Goal: Task Accomplishment & Management: Manage account settings

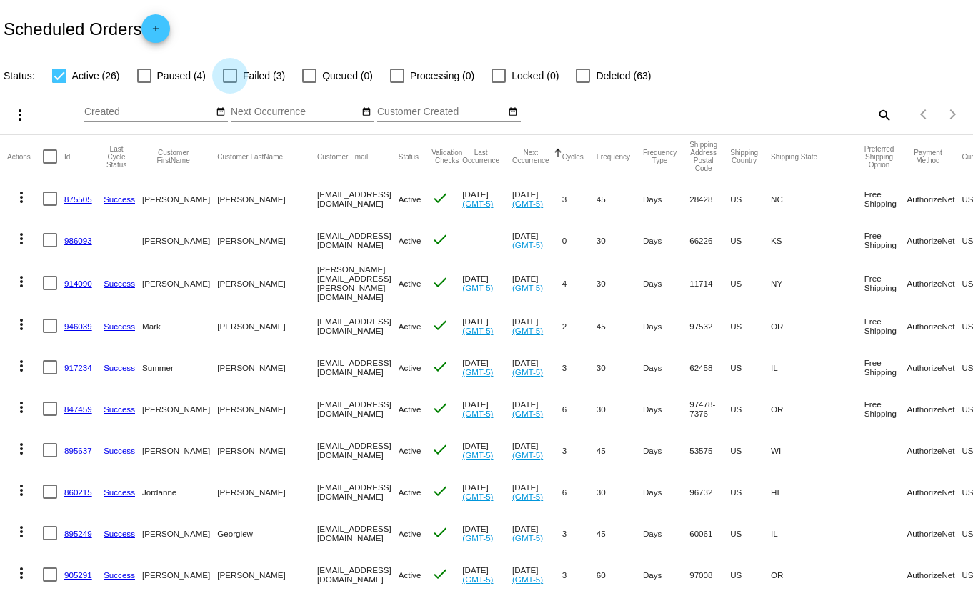
click at [231, 77] on div at bounding box center [230, 76] width 14 height 14
click at [230, 83] on input "Failed (3)" at bounding box center [229, 83] width 1 height 1
checkbox input "true"
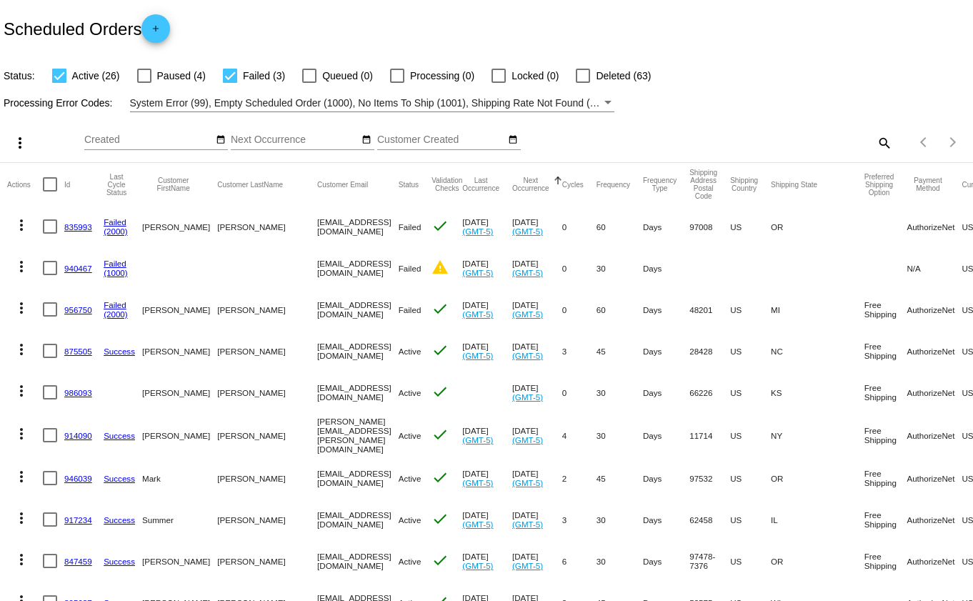
click at [60, 74] on div at bounding box center [59, 76] width 14 height 14
click at [59, 83] on input "Active (26)" at bounding box center [59, 83] width 1 height 1
checkbox input "false"
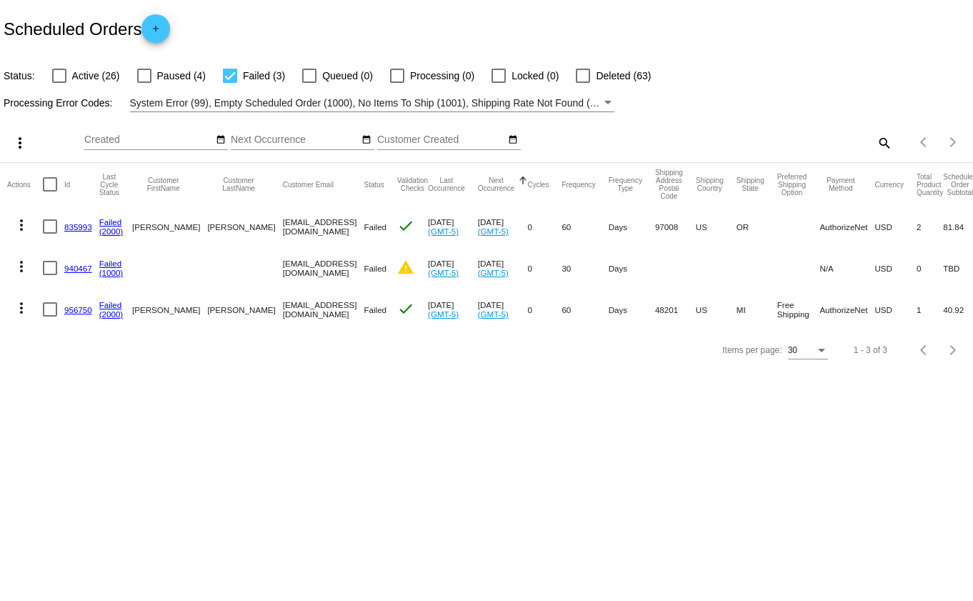
click at [21, 307] on mat-icon "more_vert" at bounding box center [21, 307] width 17 height 17
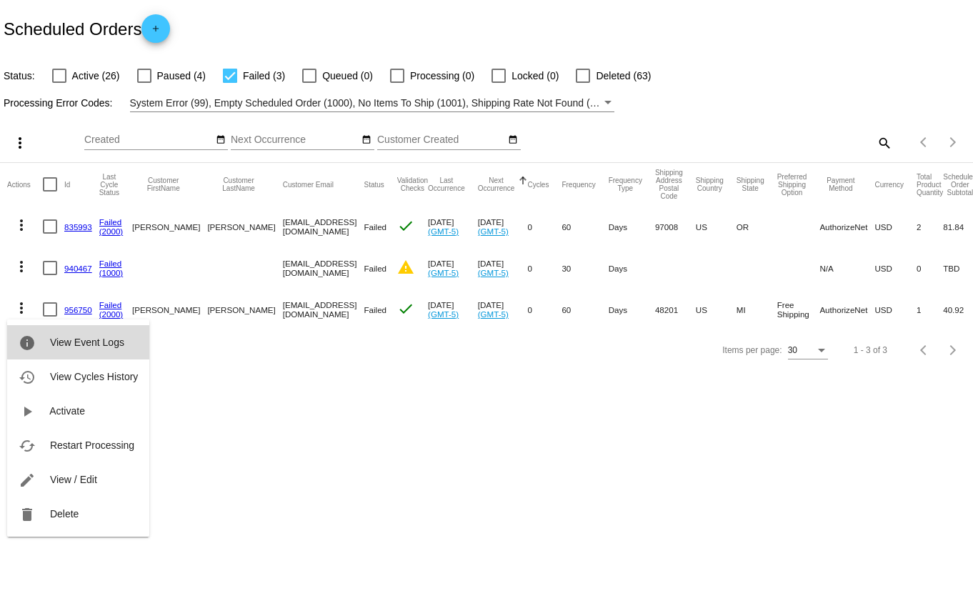
click at [109, 341] on span "View Event Logs" at bounding box center [87, 341] width 74 height 11
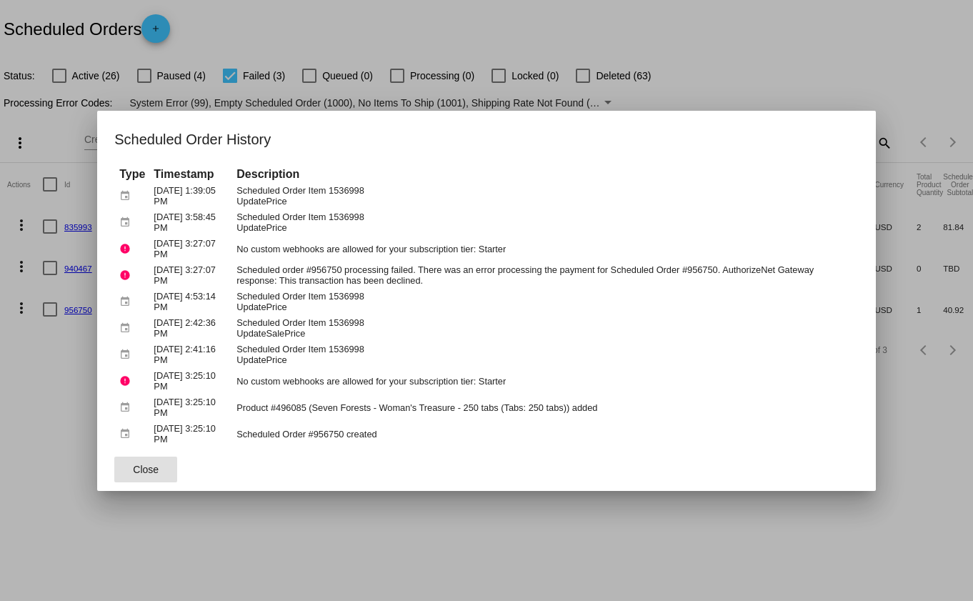
click at [14, 527] on div at bounding box center [486, 300] width 973 height 601
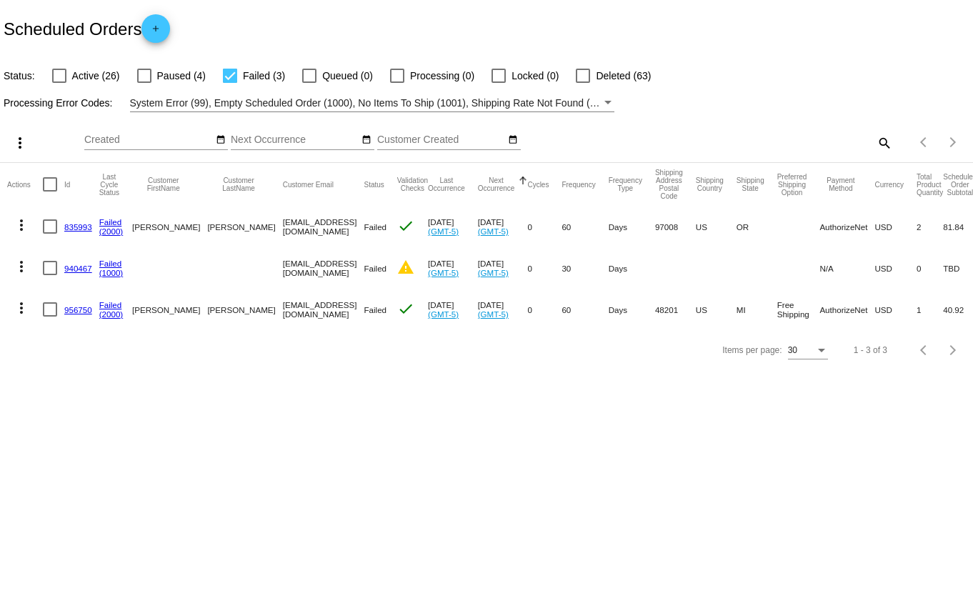
drag, startPoint x: 225, startPoint y: 311, endPoint x: 326, endPoint y: 304, distance: 100.9
click at [326, 304] on mat-cell "[EMAIL_ADDRESS][DOMAIN_NAME]" at bounding box center [323, 309] width 81 height 41
copy mat-cell "[EMAIL_ADDRESS][DOMAIN_NAME]"
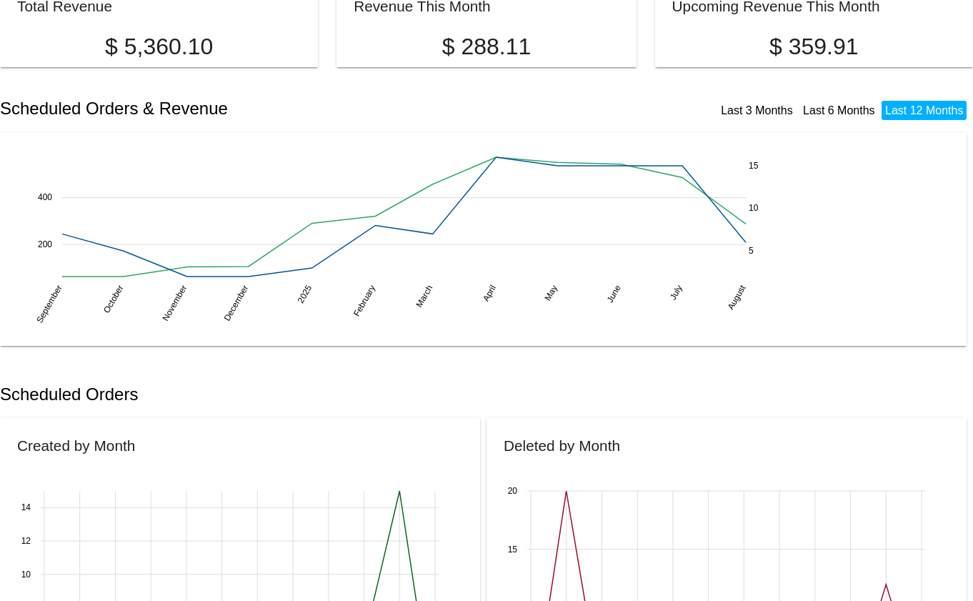
scroll to position [238, 0]
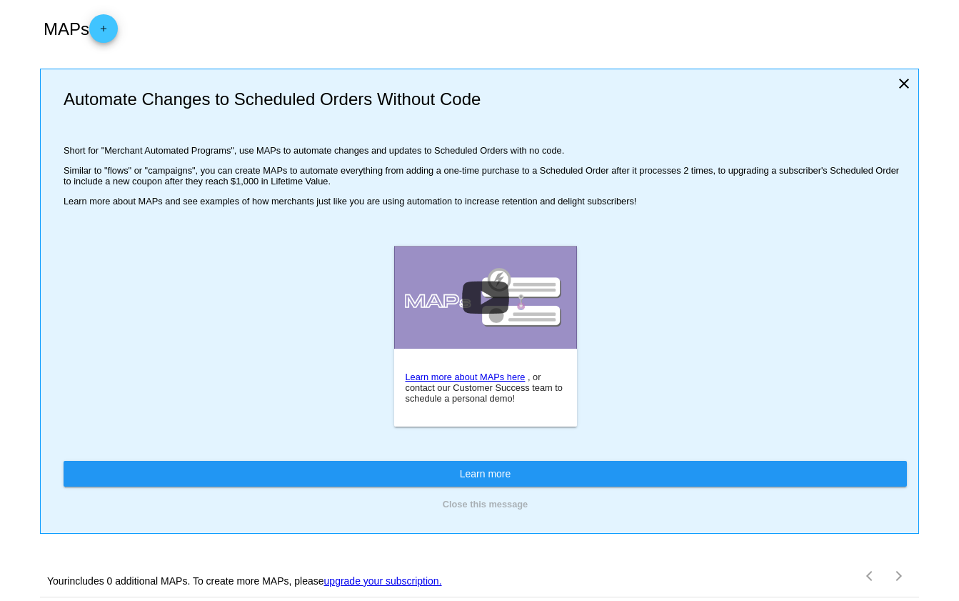
scroll to position [97, 0]
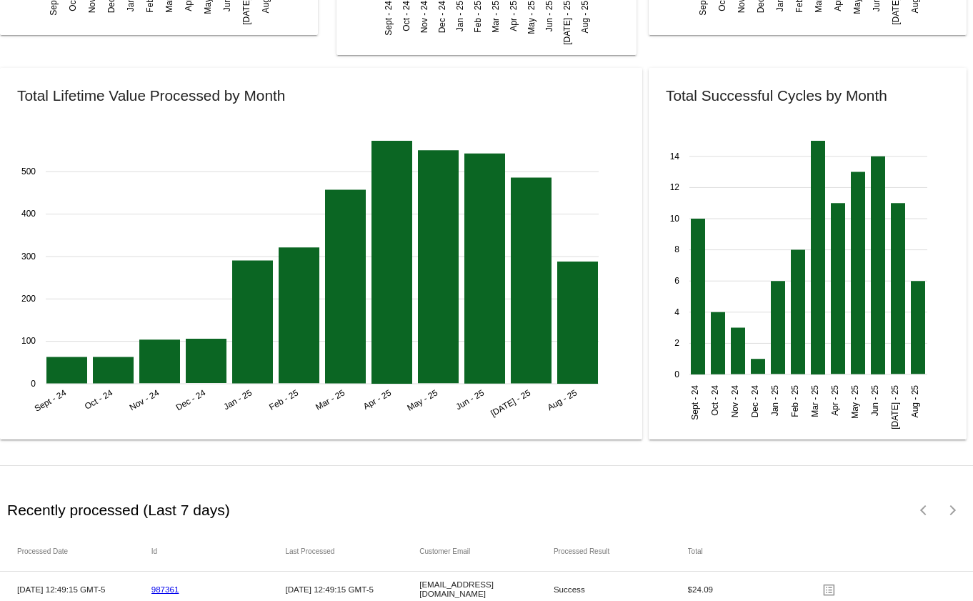
scroll to position [1938, 0]
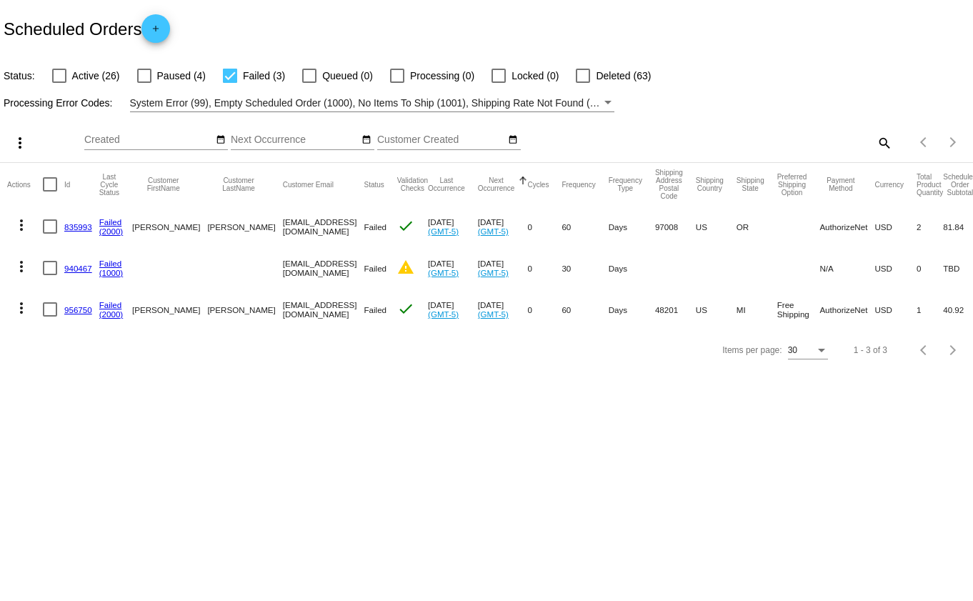
click at [19, 305] on mat-icon "more_vert" at bounding box center [21, 307] width 17 height 17
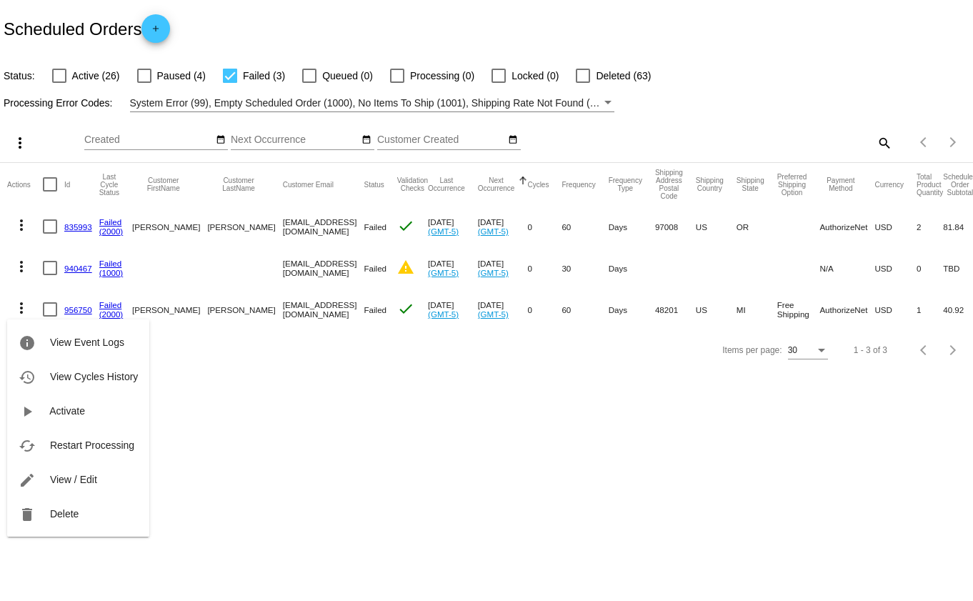
click at [230, 77] on div at bounding box center [486, 300] width 973 height 601
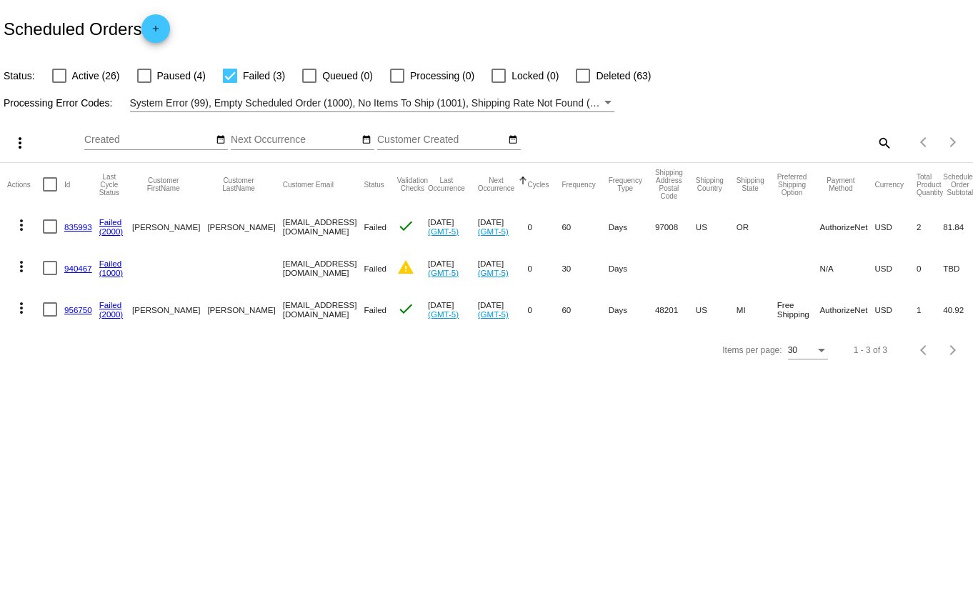
click at [227, 75] on div at bounding box center [230, 76] width 14 height 14
click at [229, 83] on input "Failed (3)" at bounding box center [229, 83] width 1 height 1
checkbox input "false"
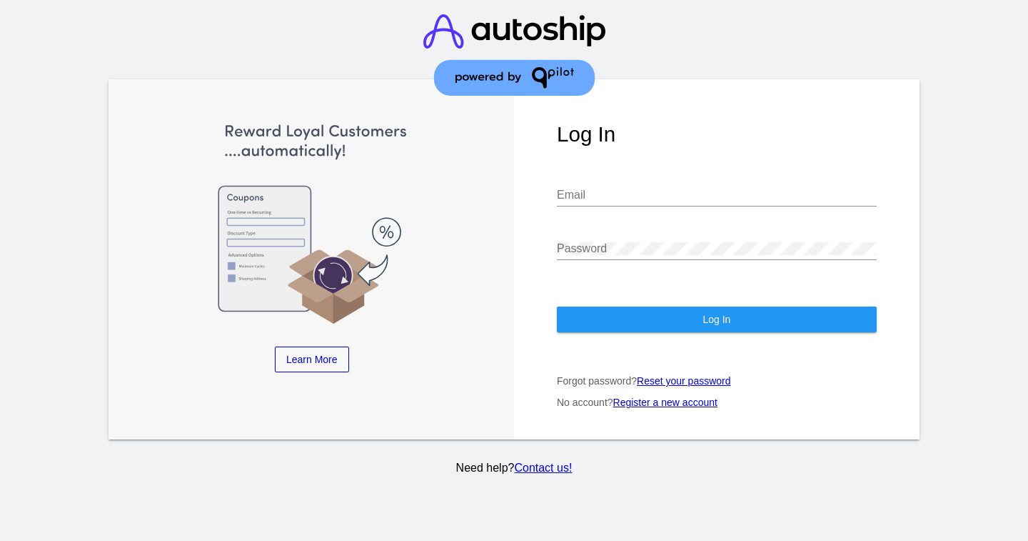
type input "[EMAIL_ADDRESS][DOMAIN_NAME]"
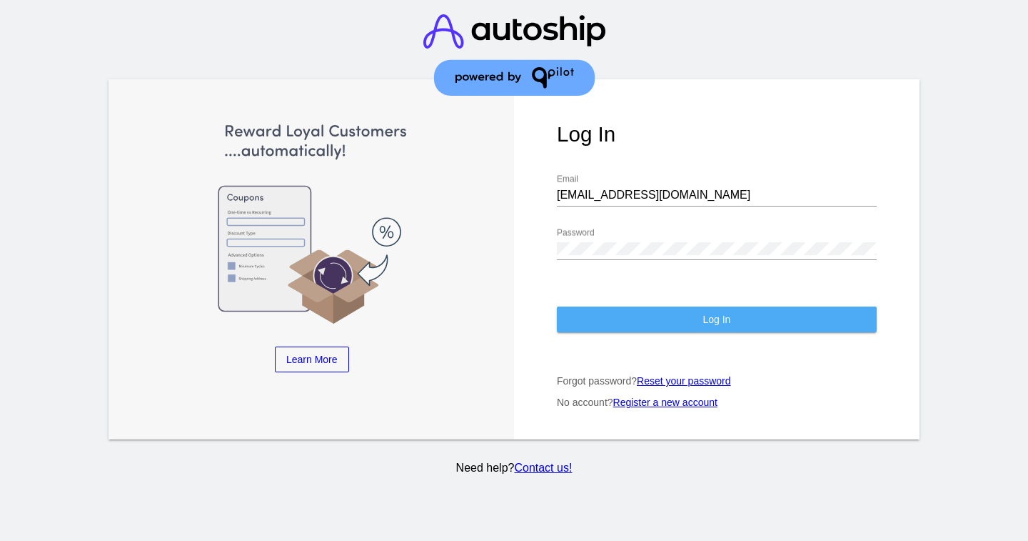
click at [601, 323] on button "Log In" at bounding box center [717, 319] width 320 height 26
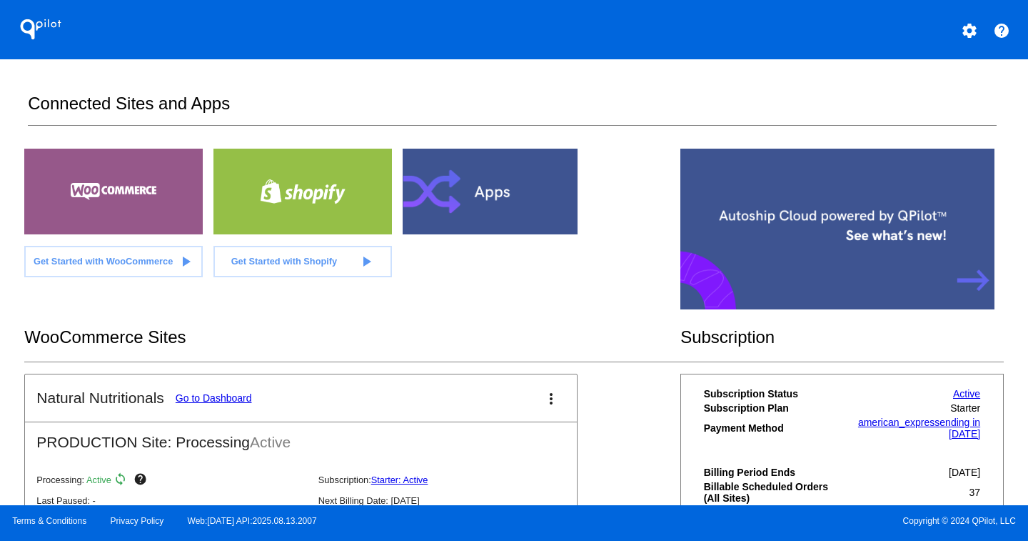
click at [211, 396] on link "Go to Dashboard" at bounding box center [214, 397] width 76 height 11
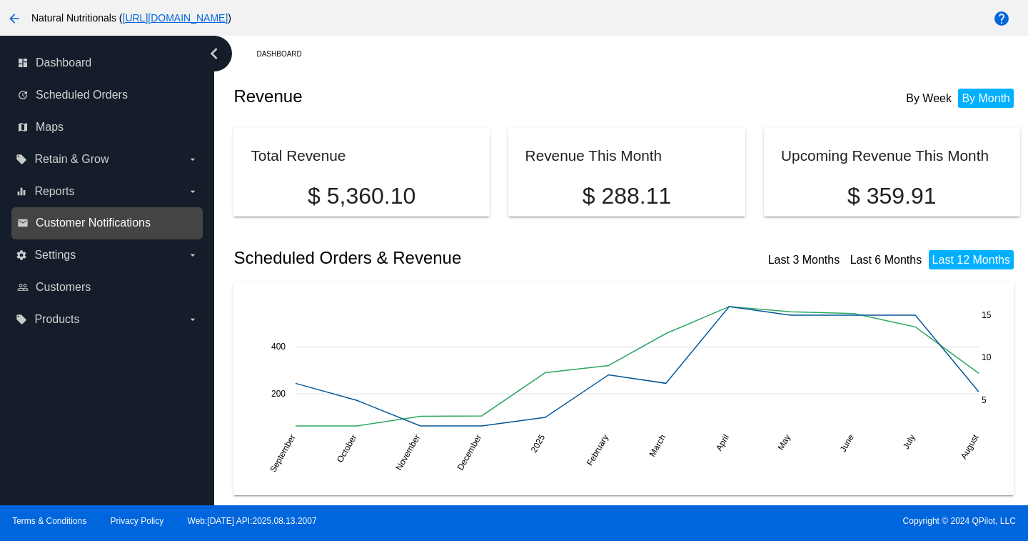
click at [87, 226] on span "Customer Notifications" at bounding box center [93, 222] width 115 height 13
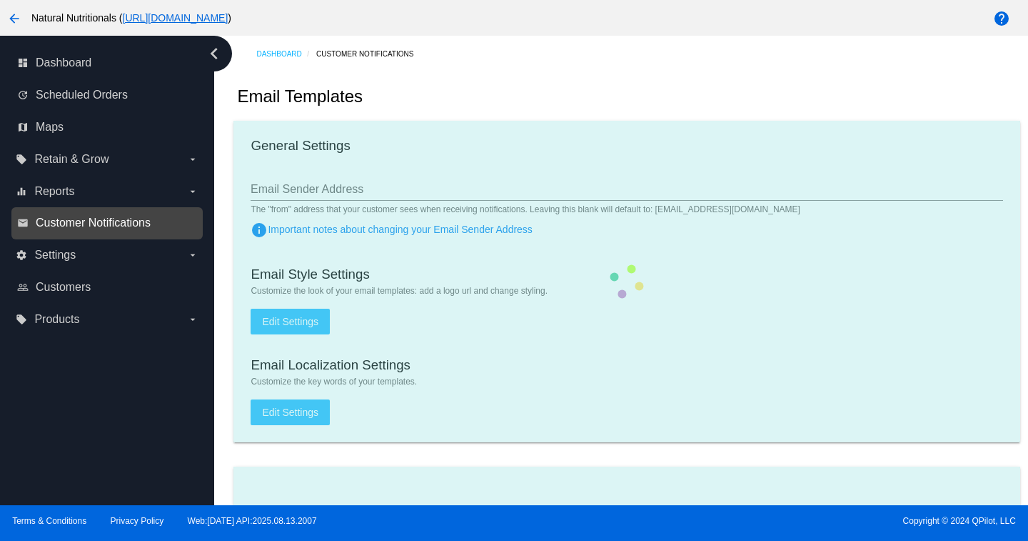
type input "orders@naturalnutritionals.com"
type input "1"
checkbox input "true"
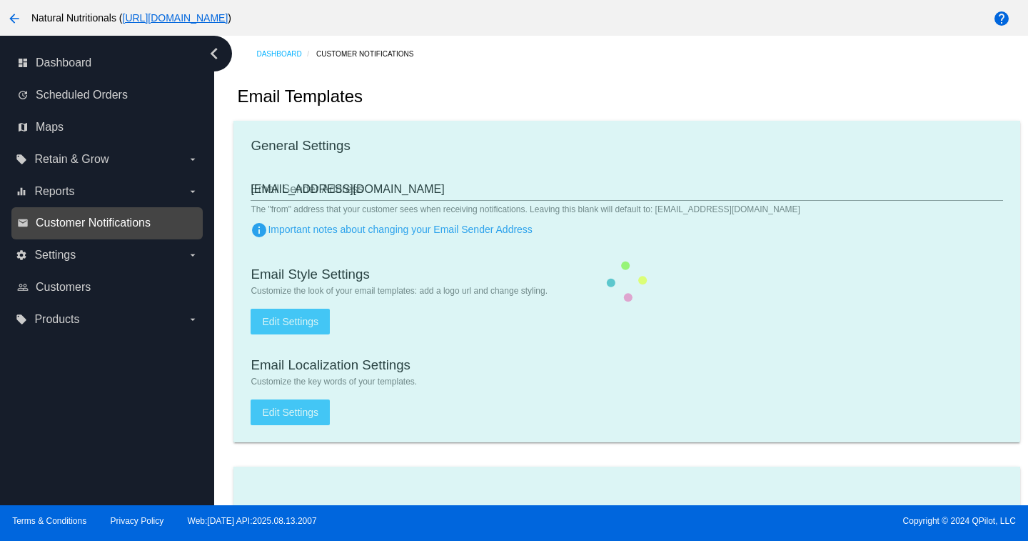
checkbox input "true"
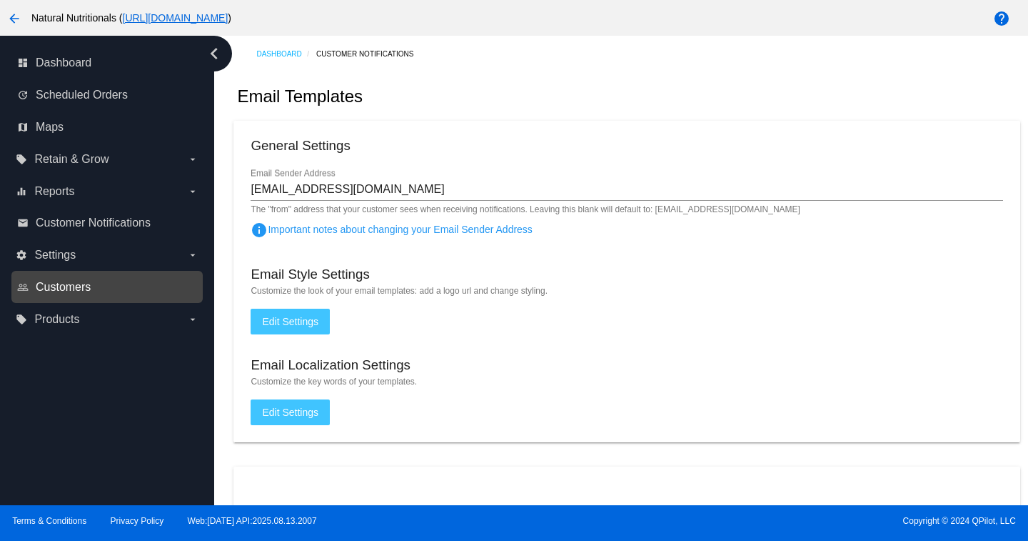
click at [62, 287] on span "Customers" at bounding box center [63, 287] width 55 height 13
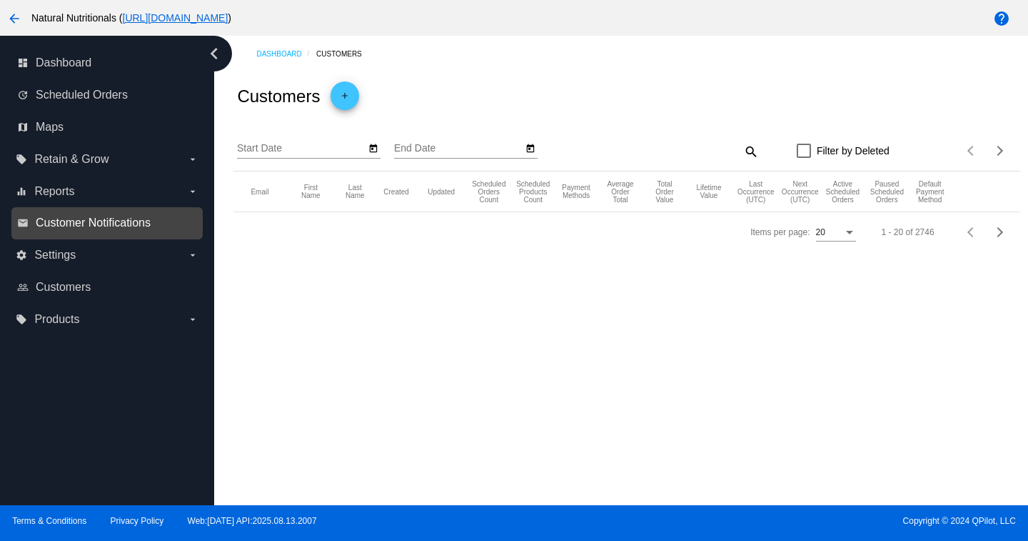
click at [76, 216] on span "Customer Notifications" at bounding box center [93, 222] width 115 height 13
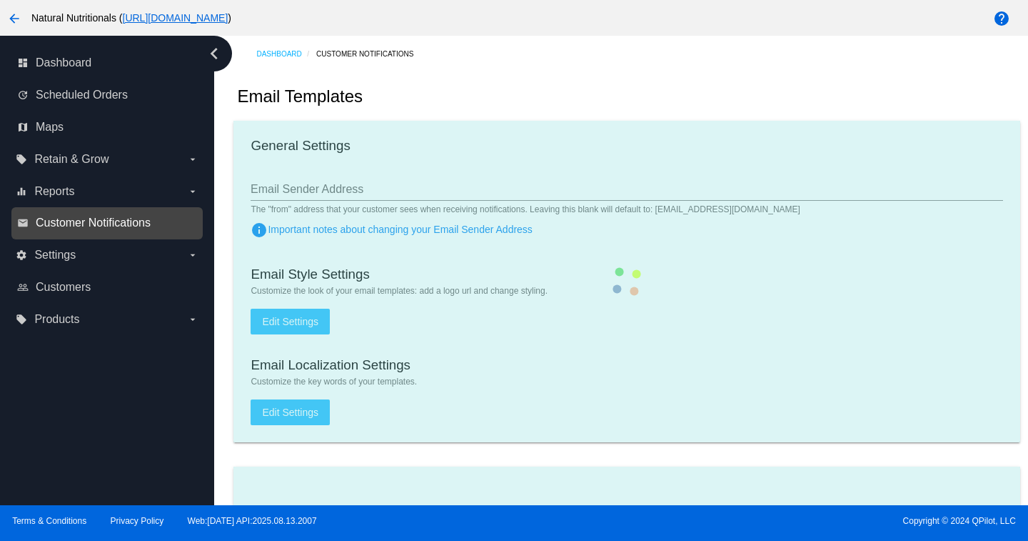
type input "orders@naturalnutritionals.com"
type input "1"
checkbox input "true"
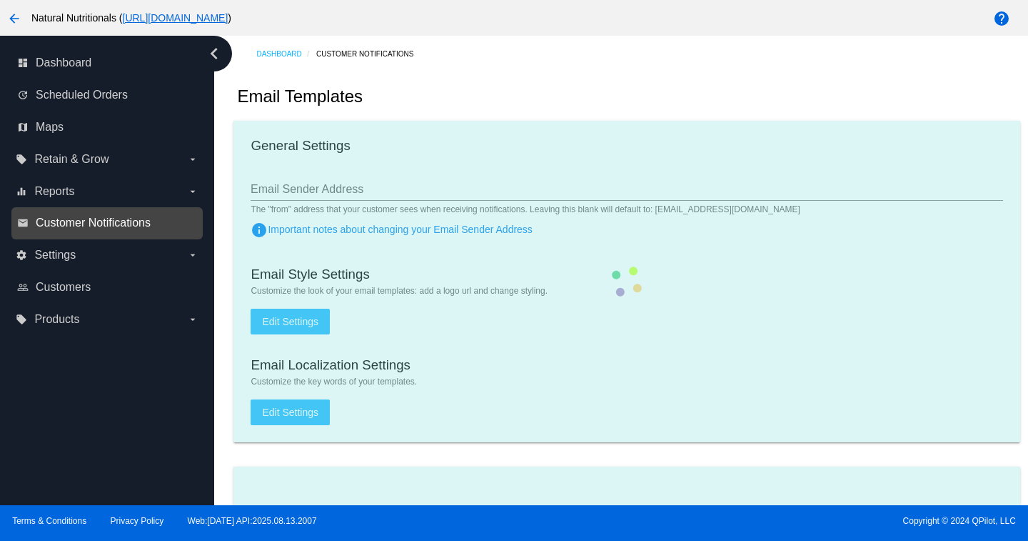
checkbox input "true"
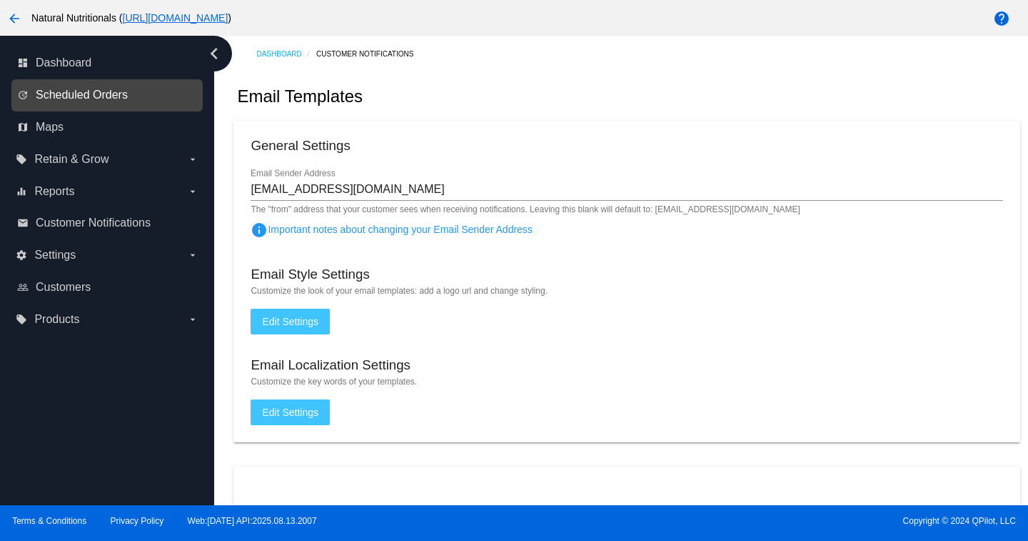
click at [82, 91] on span "Scheduled Orders" at bounding box center [82, 95] width 92 height 13
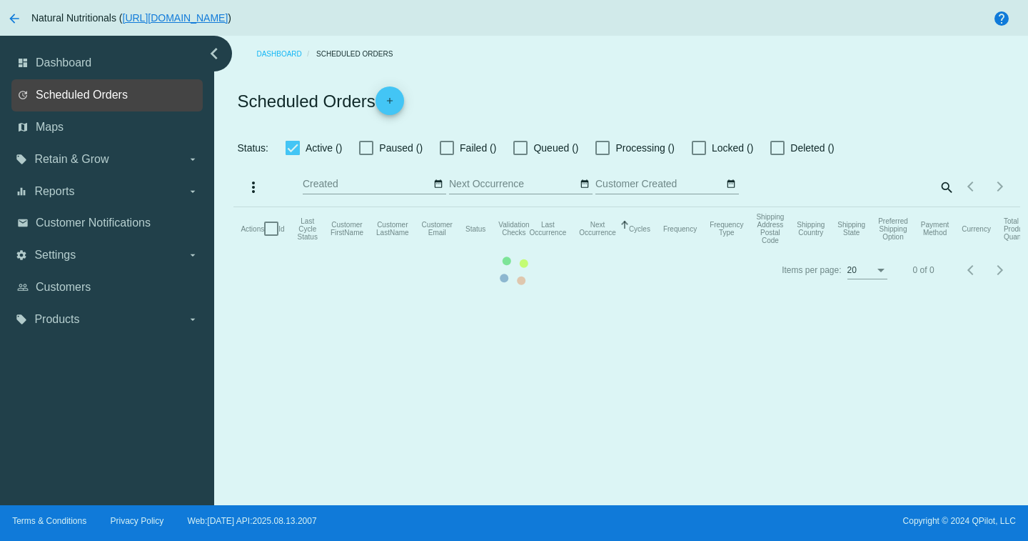
checkbox input "false"
checkbox input "true"
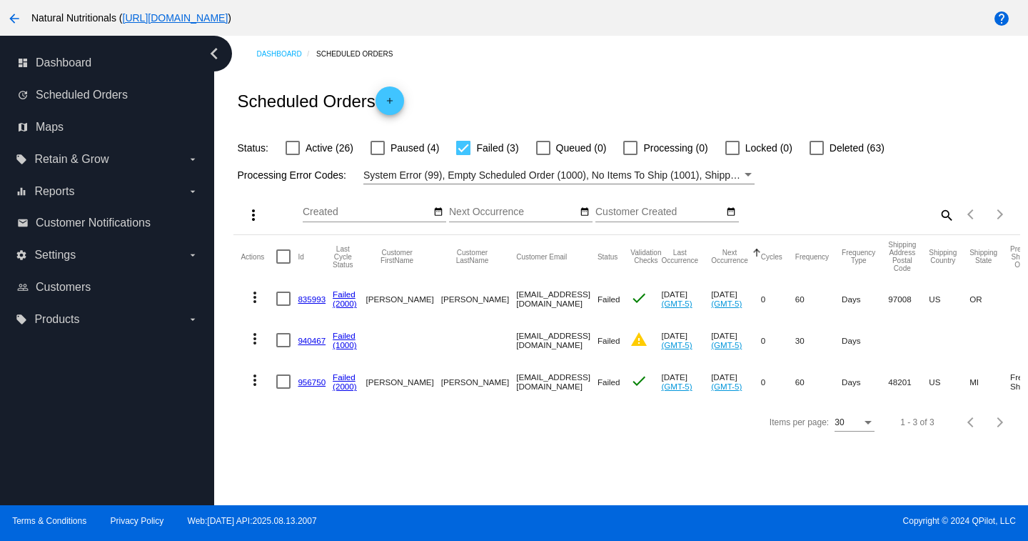
click at [313, 383] on link "956750" at bounding box center [312, 381] width 28 height 9
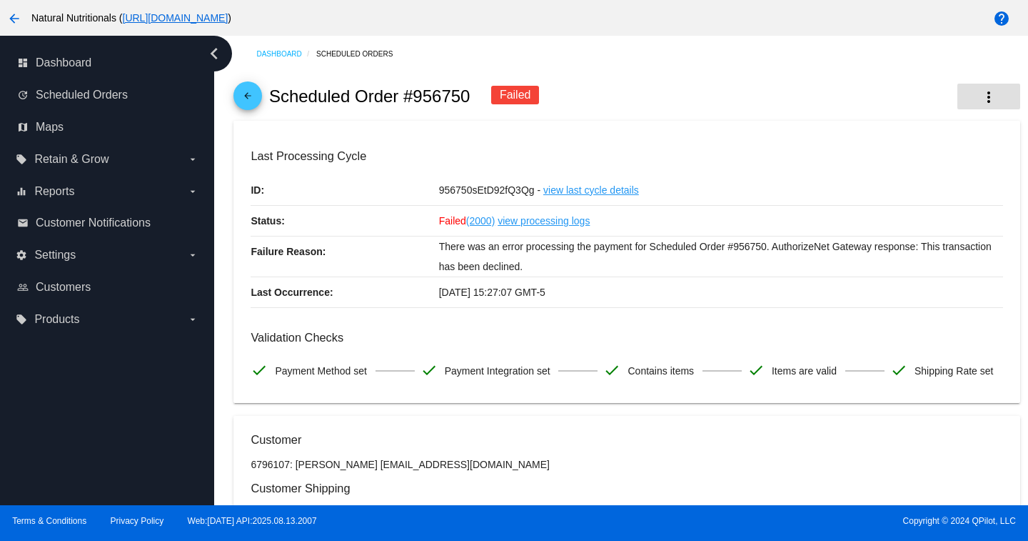
click at [981, 100] on mat-icon "more_vert" at bounding box center [989, 97] width 17 height 17
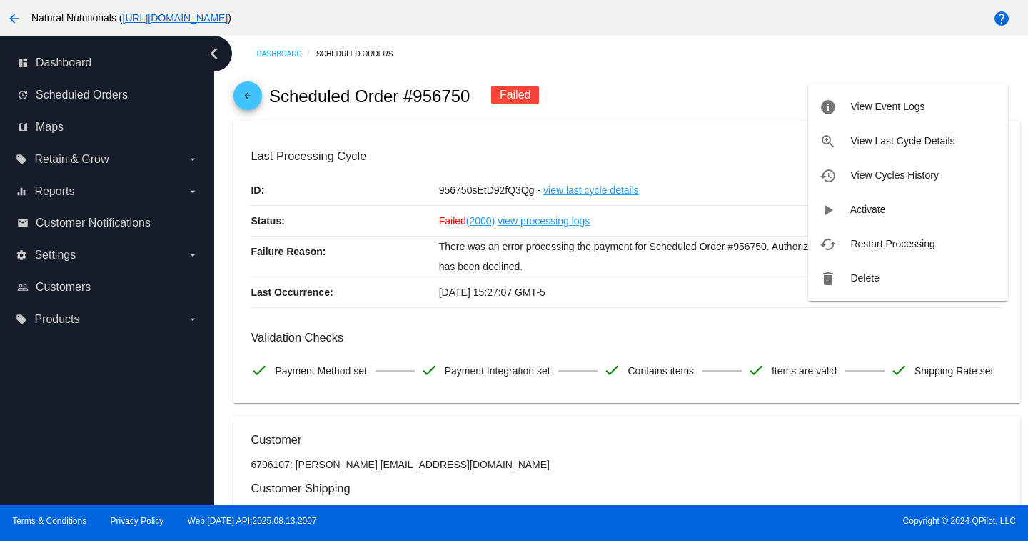
click at [67, 287] on div at bounding box center [514, 270] width 1028 height 541
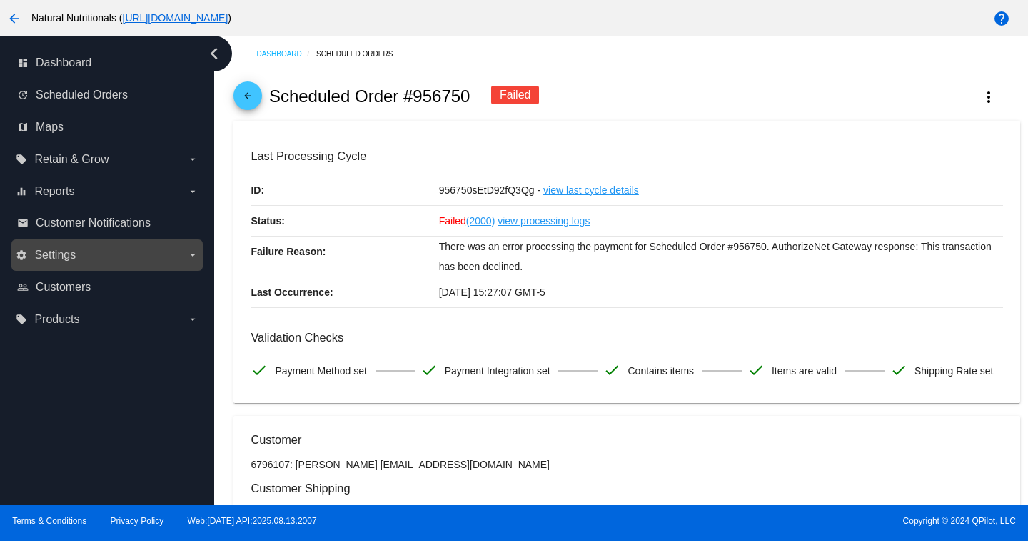
click at [61, 256] on span "Settings" at bounding box center [54, 255] width 41 height 13
click at [0, 0] on input "settings Settings arrow_drop_down" at bounding box center [0, 0] width 0 height 0
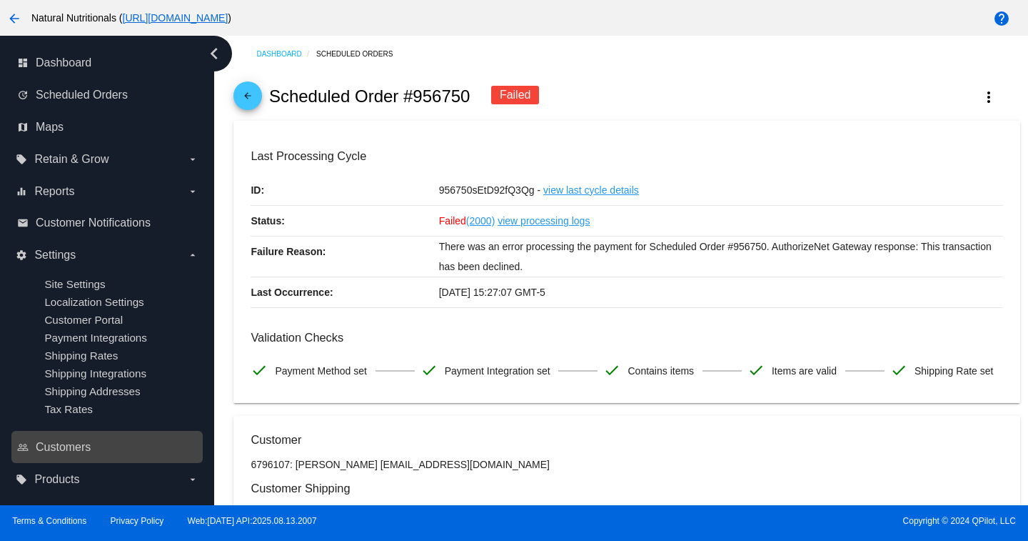
click at [118, 451] on link "people_outline Customers" at bounding box center [107, 447] width 181 height 23
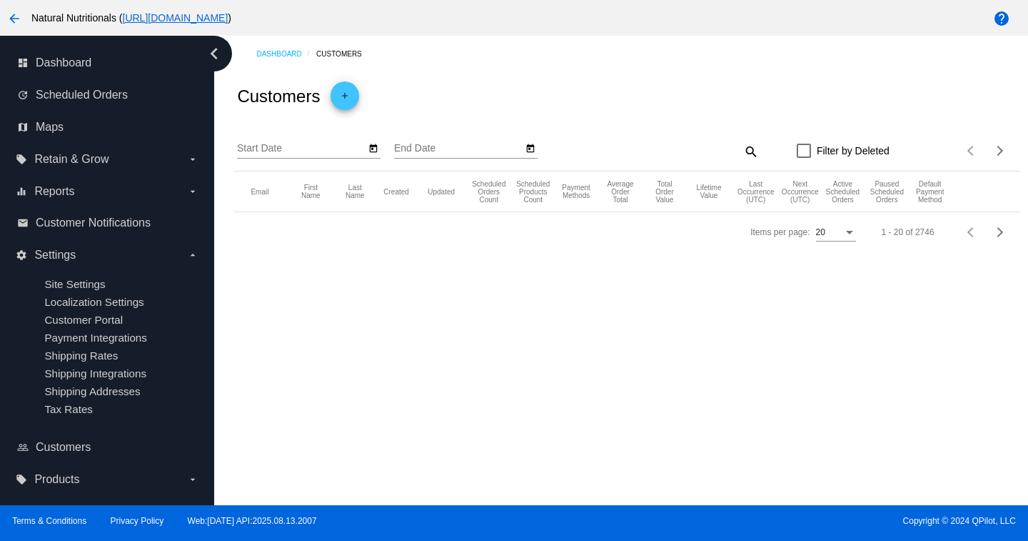
click at [10, 21] on mat-icon "arrow_back" at bounding box center [14, 18] width 17 height 17
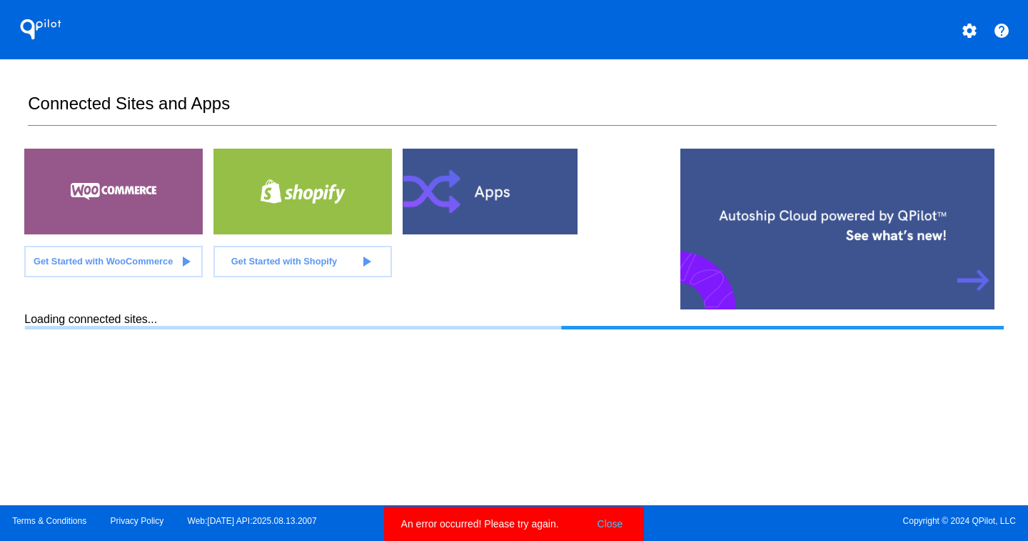
click at [970, 29] on mat-icon "settings" at bounding box center [969, 30] width 17 height 17
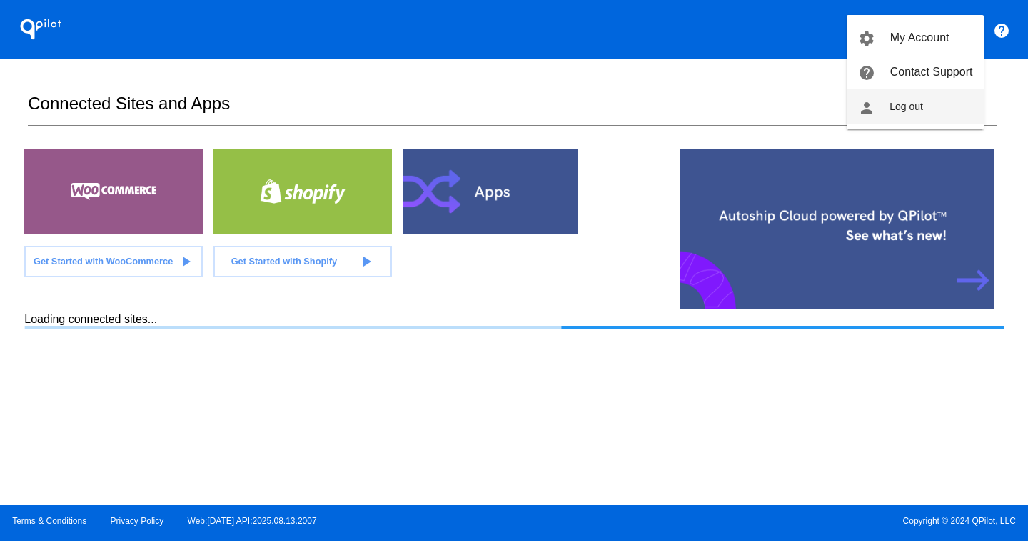
click at [889, 107] on button "person Log out" at bounding box center [915, 106] width 137 height 34
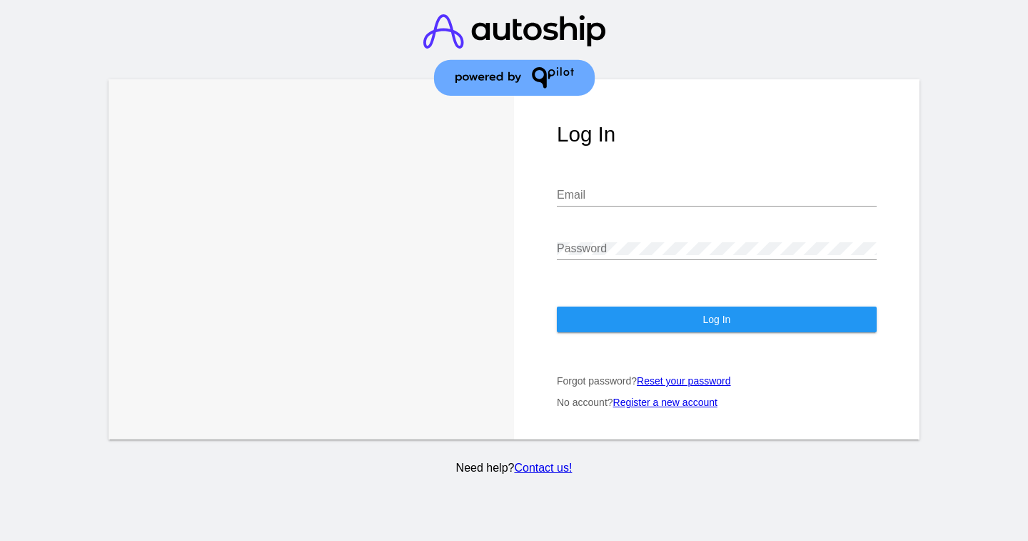
type input "lanieccsviatl@gmail.com"
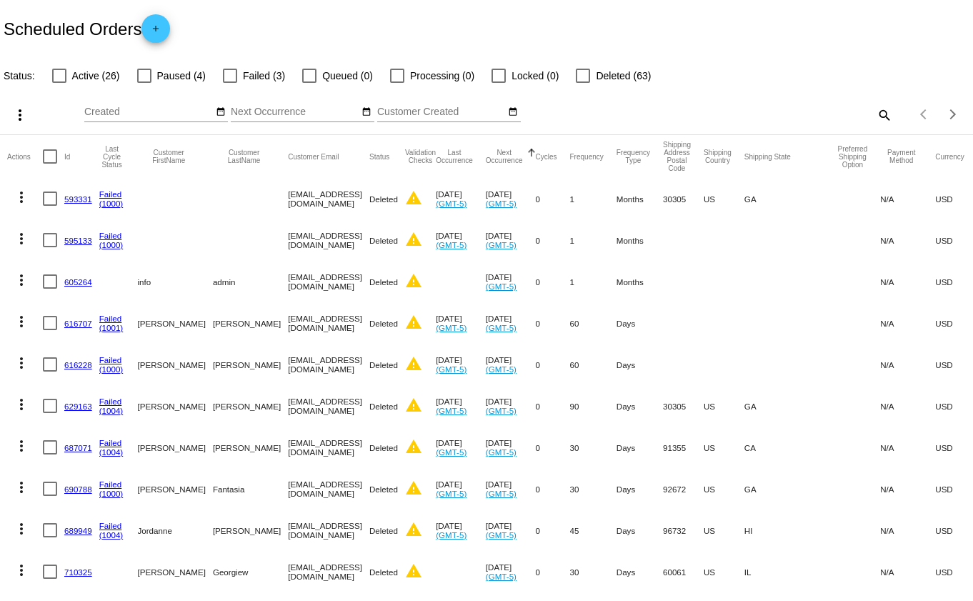
click at [60, 73] on div at bounding box center [59, 76] width 14 height 14
click at [59, 83] on input "Active (26)" at bounding box center [59, 83] width 1 height 1
checkbox input "true"
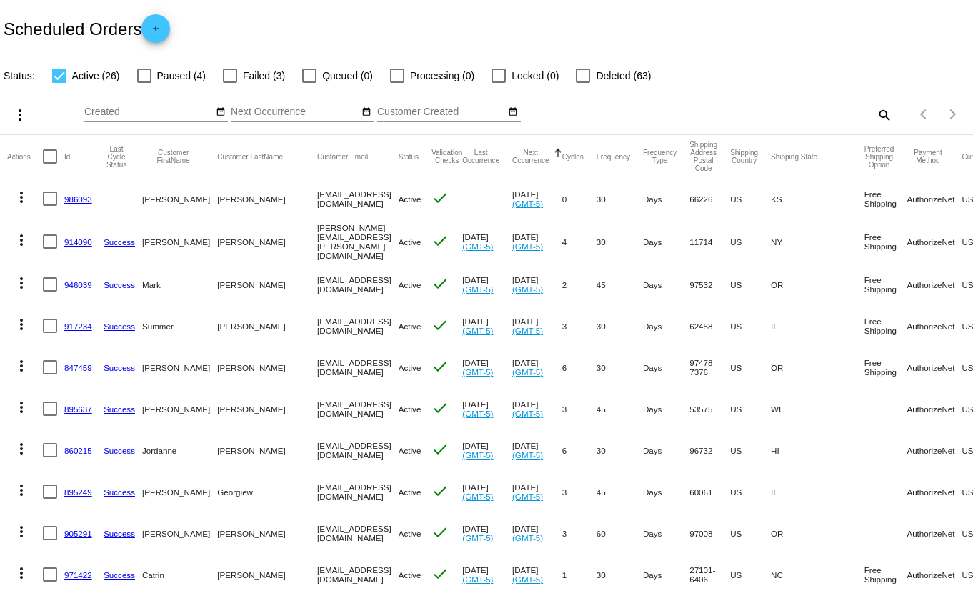
click at [875, 113] on mat-icon "search" at bounding box center [883, 115] width 17 height 22
click at [812, 116] on input "Search" at bounding box center [771, 111] width 242 height 11
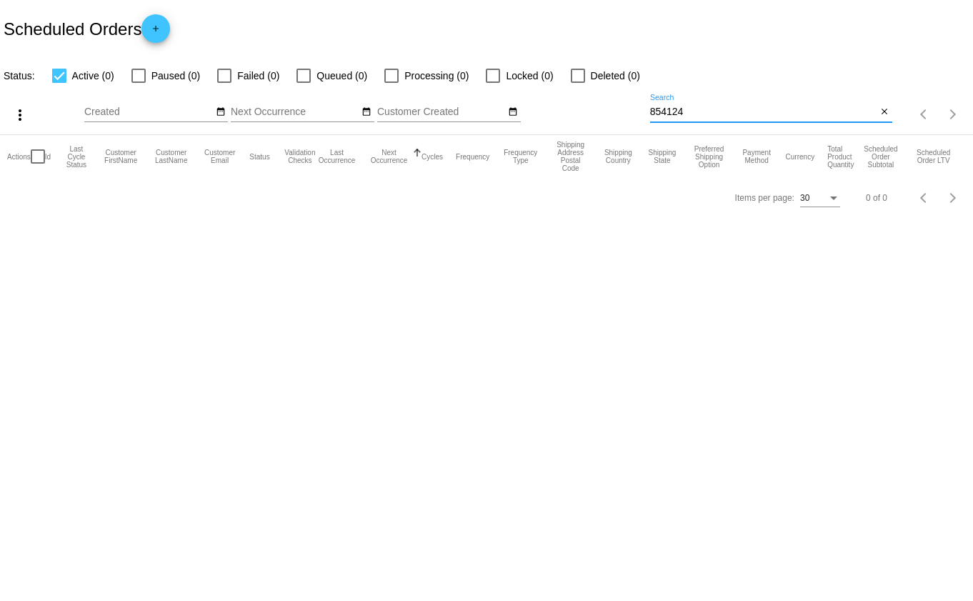
drag, startPoint x: 657, startPoint y: 109, endPoint x: 636, endPoint y: 84, distance: 33.0
click at [643, 107] on div "more_vert Aug Jan Feb Mar Apr 1" at bounding box center [486, 109] width 973 height 51
type input "954124"
click at [133, 75] on div at bounding box center [138, 76] width 14 height 14
click at [138, 83] on input "Paused (0)" at bounding box center [138, 83] width 1 height 1
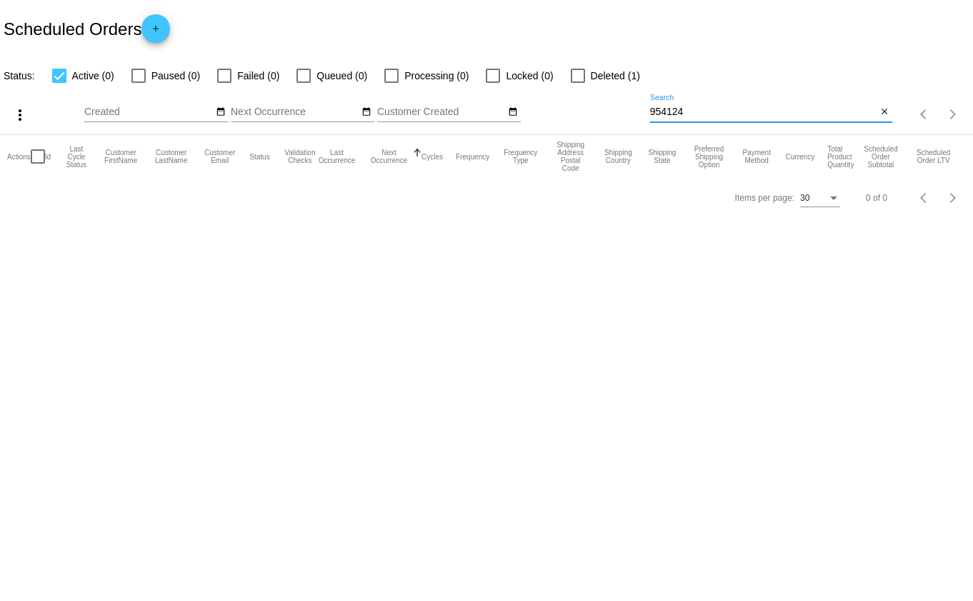
checkbox input "true"
click at [226, 73] on div at bounding box center [224, 76] width 14 height 14
click at [224, 83] on input "Failed (0)" at bounding box center [224, 83] width 1 height 1
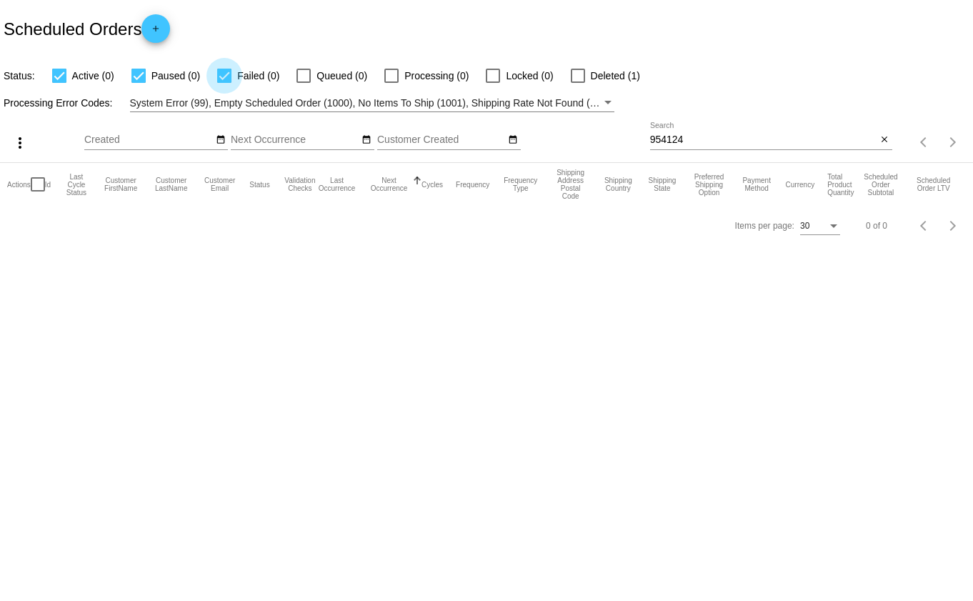
click at [226, 73] on div at bounding box center [224, 76] width 14 height 14
click at [224, 83] on input "Failed (0)" at bounding box center [224, 83] width 1 height 1
checkbox input "false"
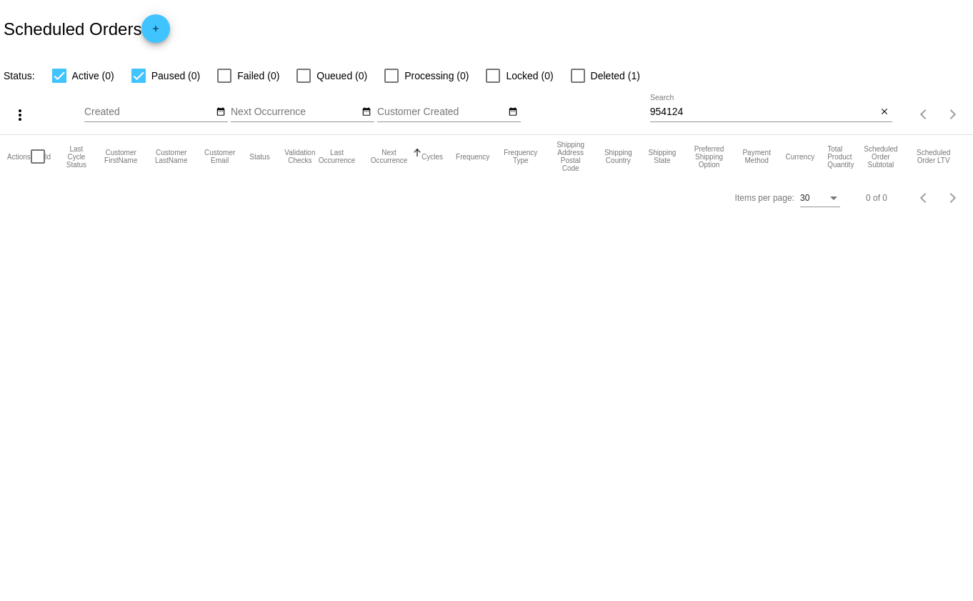
drag, startPoint x: 136, startPoint y: 73, endPoint x: 99, endPoint y: 73, distance: 37.8
click at [136, 73] on div at bounding box center [138, 76] width 14 height 14
click at [138, 83] on input "Paused (0)" at bounding box center [138, 83] width 1 height 1
checkbox input "false"
click at [58, 74] on div at bounding box center [59, 76] width 14 height 14
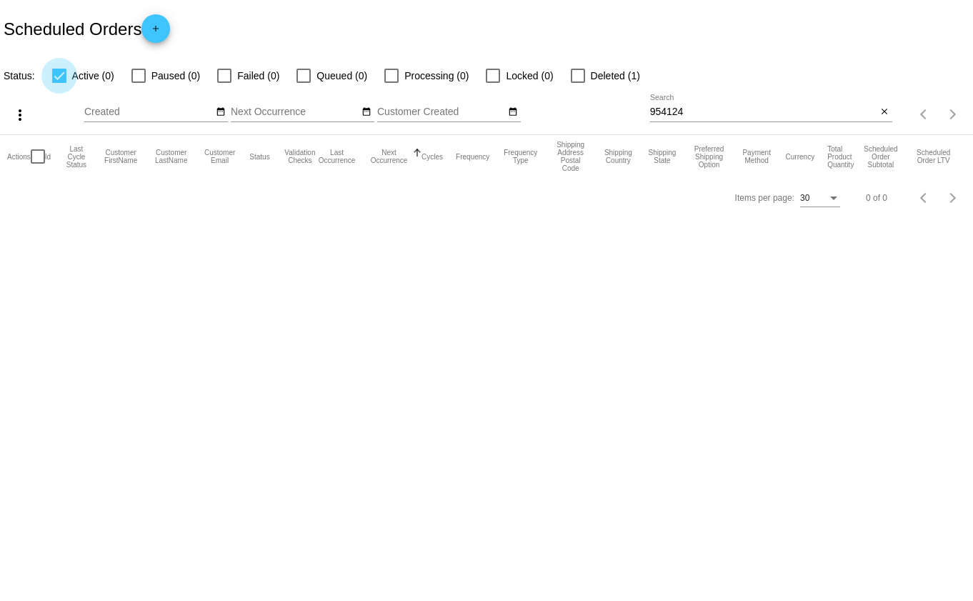
click at [59, 83] on input "Active (0)" at bounding box center [59, 83] width 1 height 1
checkbox input "false"
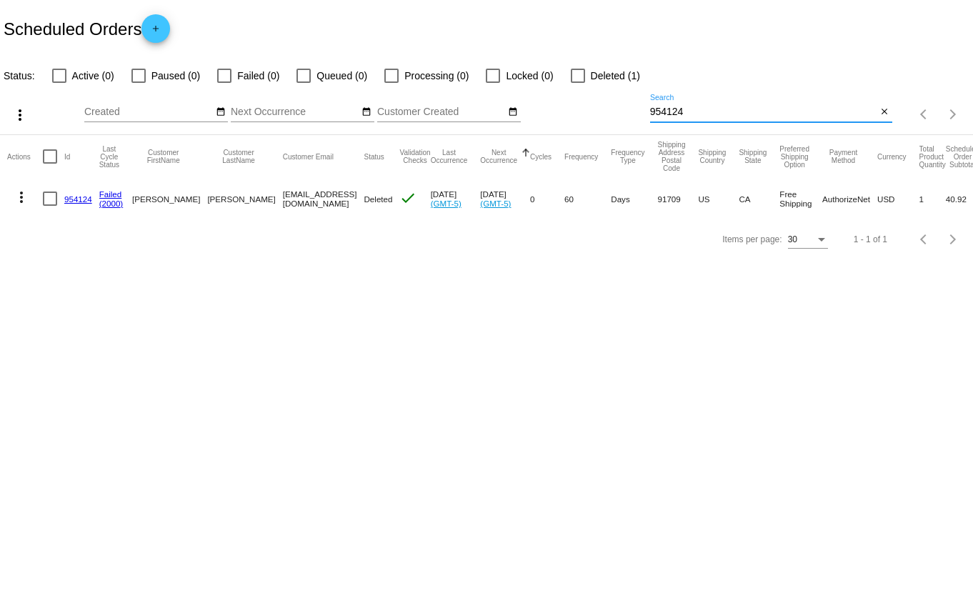
drag, startPoint x: 703, startPoint y: 110, endPoint x: 629, endPoint y: 115, distance: 74.4
click at [629, 115] on div "more_vert Aug Jan Feb Mar Apr 1" at bounding box center [486, 109] width 973 height 51
drag, startPoint x: 705, startPoint y: 110, endPoint x: 534, endPoint y: 103, distance: 170.8
click at [537, 104] on div "more_vert Aug Jan Feb Mar Apr 1" at bounding box center [486, 109] width 973 height 51
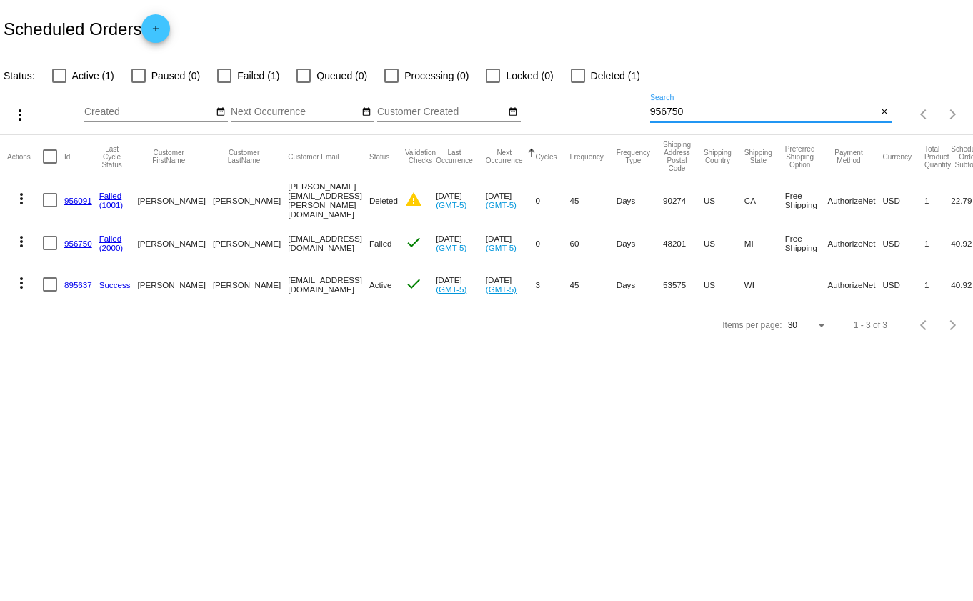
type input "956750"
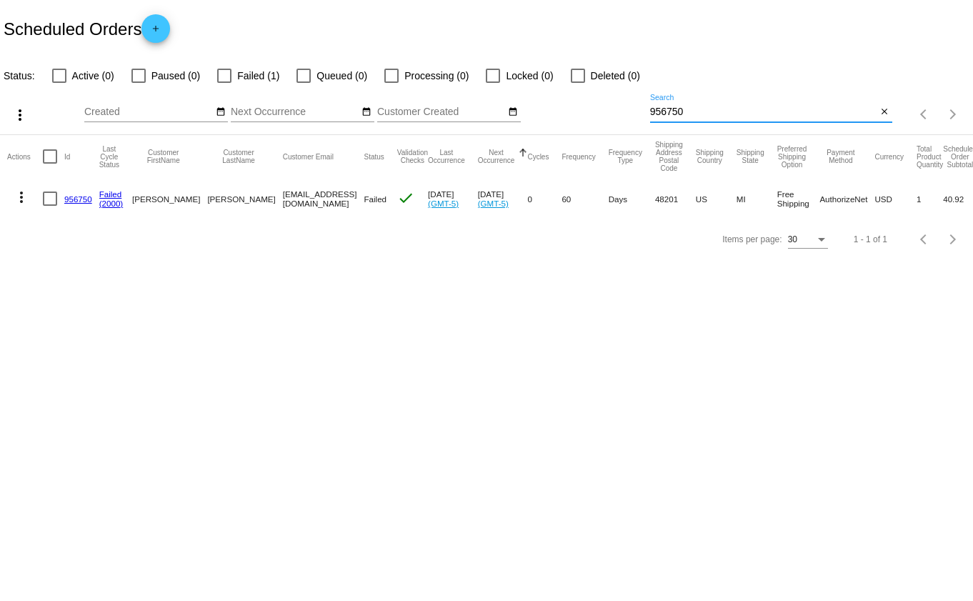
click at [17, 196] on mat-icon "more_vert" at bounding box center [21, 197] width 17 height 17
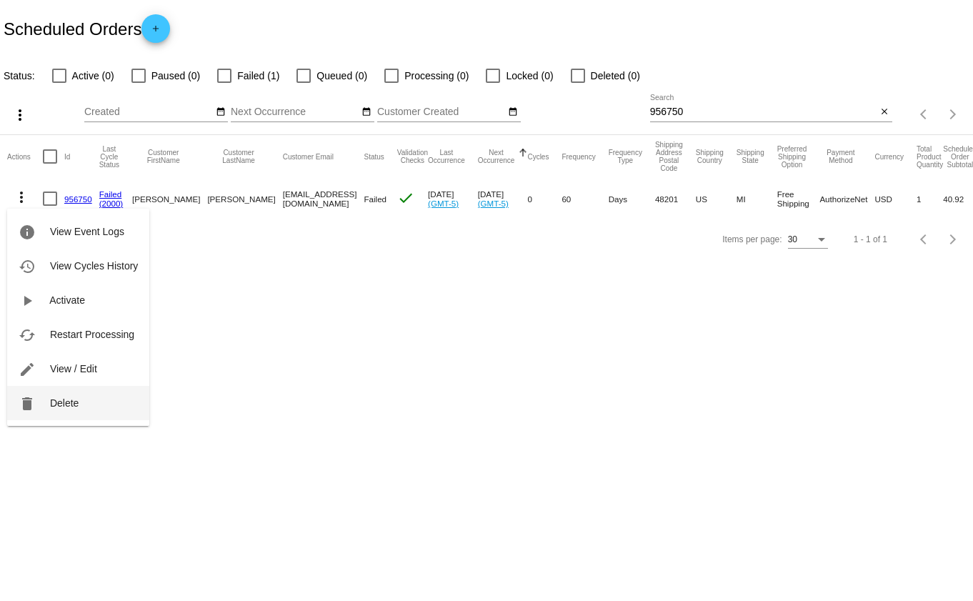
click at [57, 398] on span "Delete" at bounding box center [64, 402] width 29 height 11
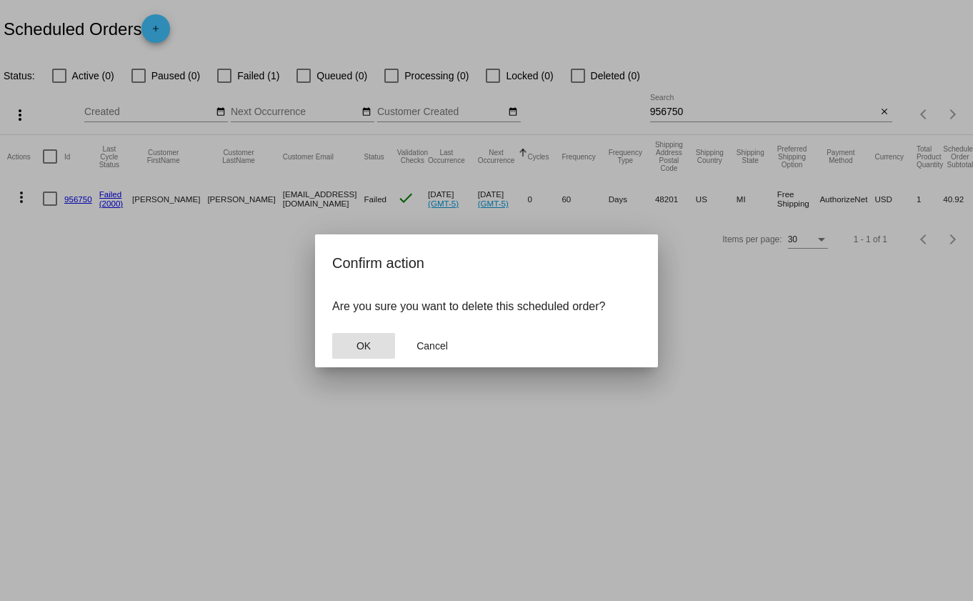
click at [368, 340] on span "OK" at bounding box center [363, 345] width 14 height 11
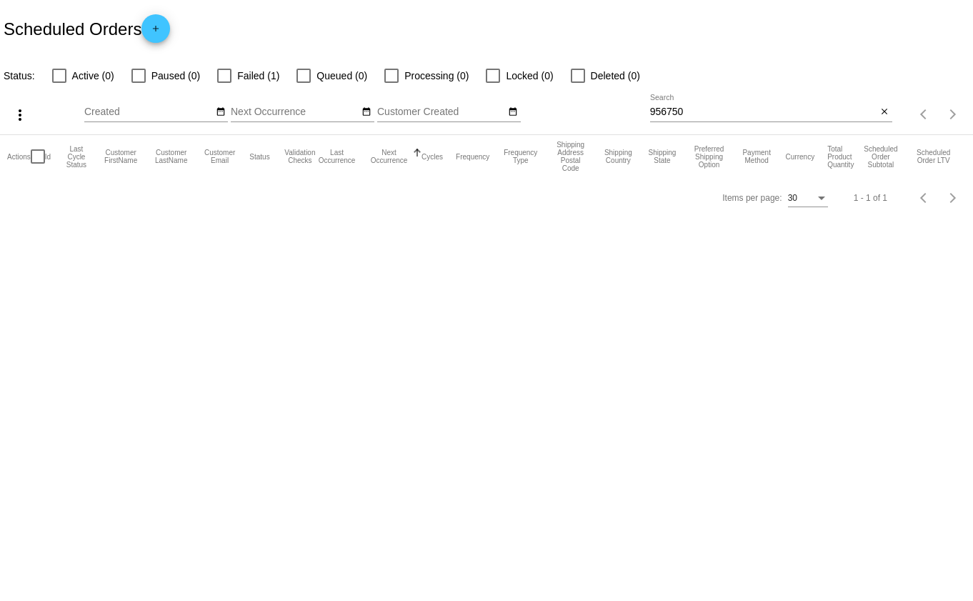
click at [717, 109] on input "956750" at bounding box center [763, 111] width 227 height 11
